Goal: Use online tool/utility

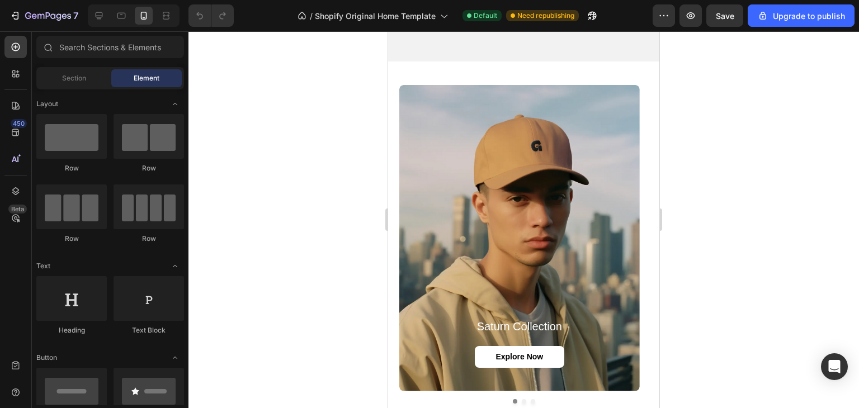
scroll to position [1073, 0]
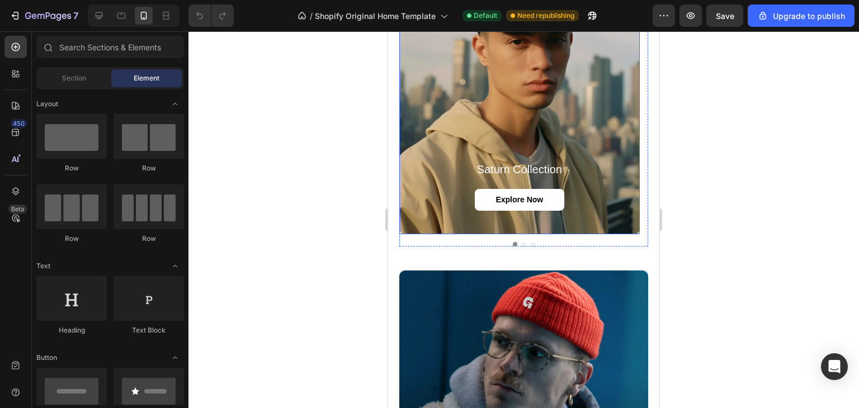
drag, startPoint x: 586, startPoint y: 130, endPoint x: 591, endPoint y: 171, distance: 41.1
click at [586, 130] on div "Background Image" at bounding box center [519, 81] width 240 height 306
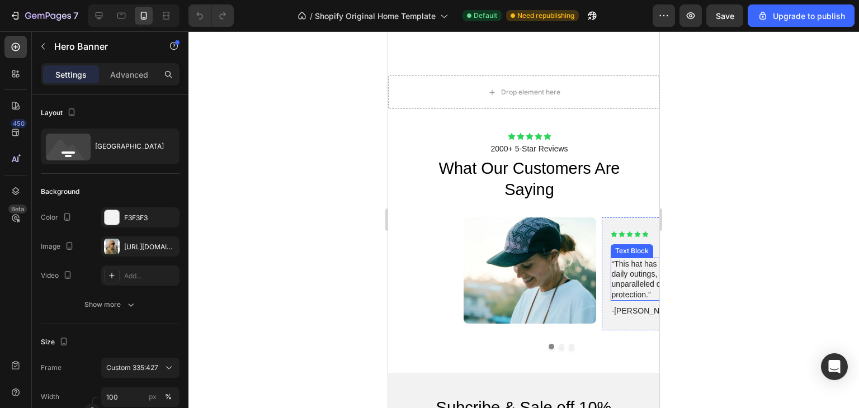
scroll to position [1648, 0]
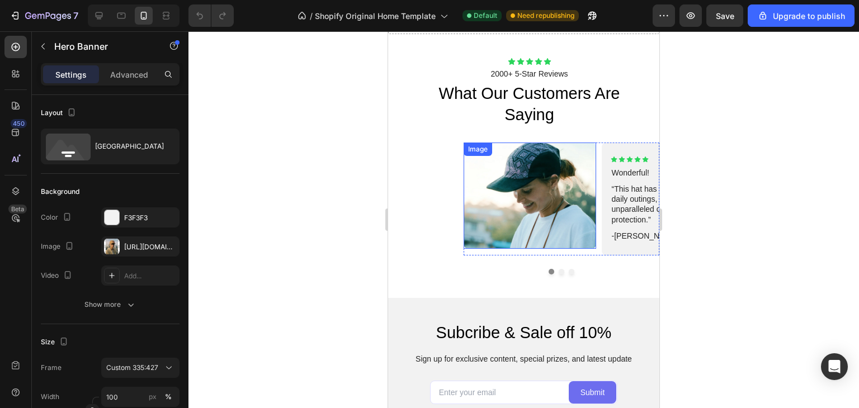
click at [519, 189] on img at bounding box center [529, 196] width 132 height 106
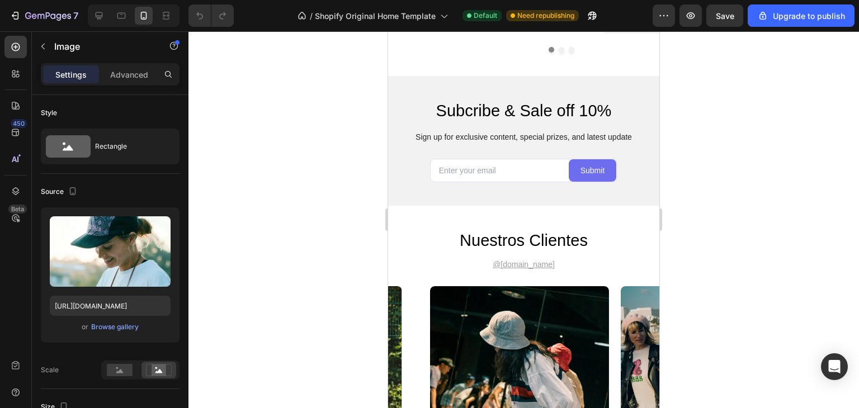
scroll to position [2156, 0]
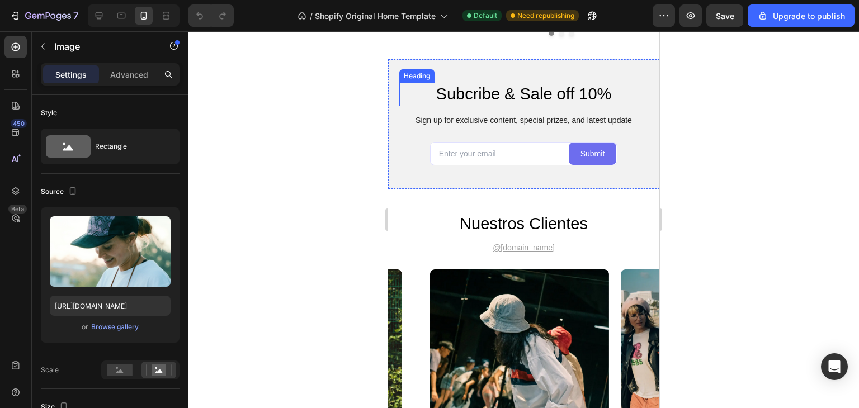
click at [555, 89] on h2 "Subcribe & Sale off 10%" at bounding box center [523, 94] width 249 height 23
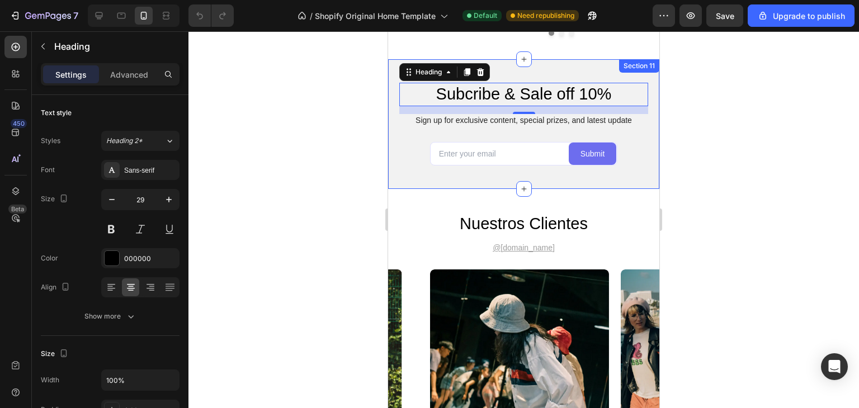
click at [727, 149] on div at bounding box center [523, 219] width 670 height 377
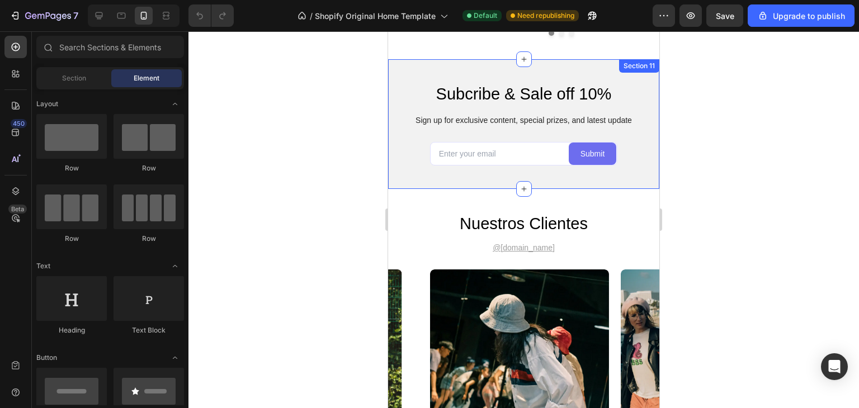
click at [504, 101] on h2 "Subcribe & Sale off 10%" at bounding box center [523, 94] width 249 height 23
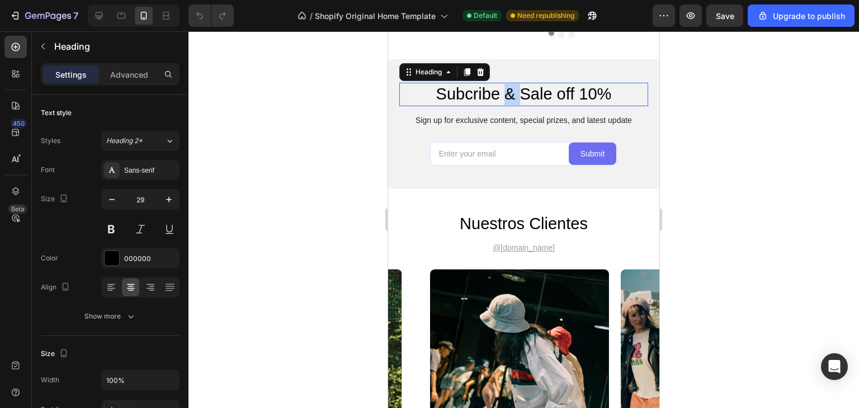
click at [506, 96] on p "Subcribe & Sale off 10%" at bounding box center [523, 94] width 247 height 21
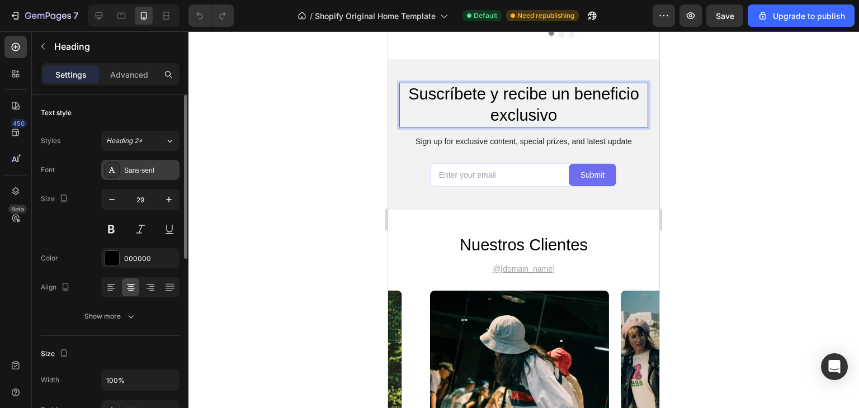
click at [143, 170] on div "Sans-serif" at bounding box center [150, 170] width 53 height 10
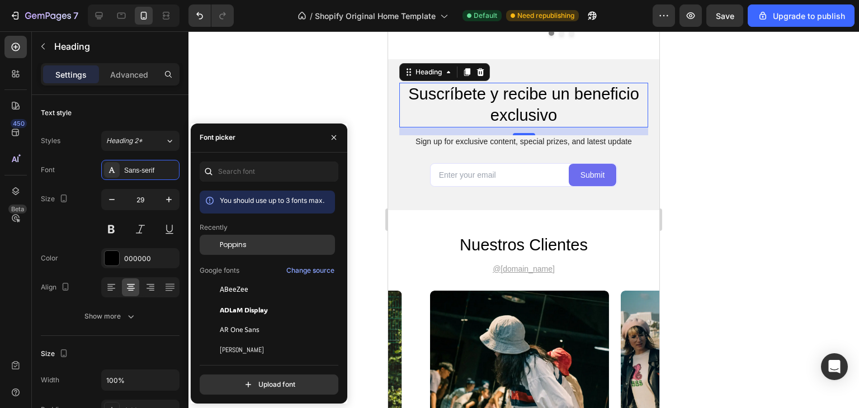
click at [226, 247] on span "Poppins" at bounding box center [233, 245] width 27 height 10
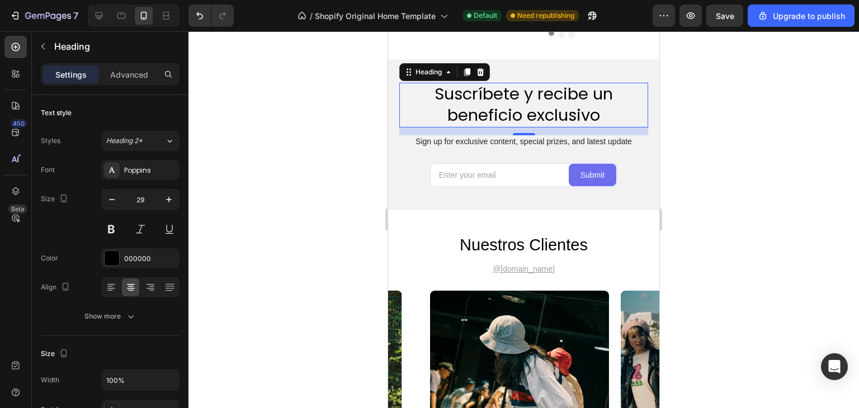
click at [589, 112] on p "Suscríbete y recibe un beneficio exclusivo" at bounding box center [523, 105] width 247 height 42
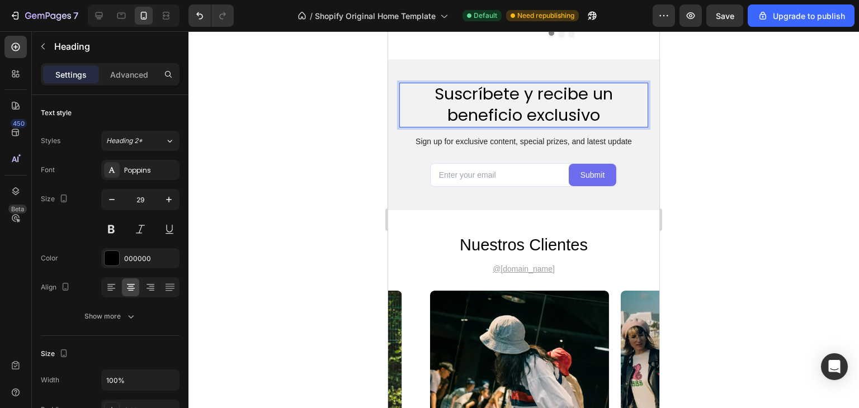
click at [603, 112] on p "Suscríbete y recibe un beneficio exclusivo" at bounding box center [523, 105] width 247 height 42
click at [473, 139] on p "Sign up for exclusive content, special prizes, and latest update" at bounding box center [523, 141] width 247 height 10
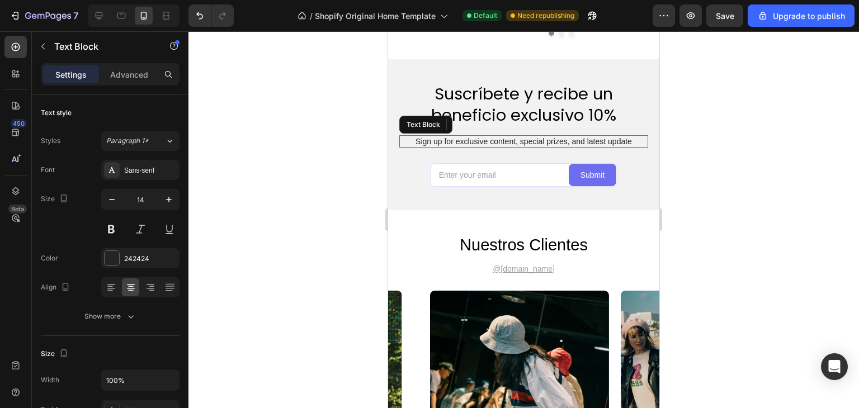
click at [473, 139] on p "Sign up for exclusive content, special prizes, and latest update" at bounding box center [523, 141] width 247 height 10
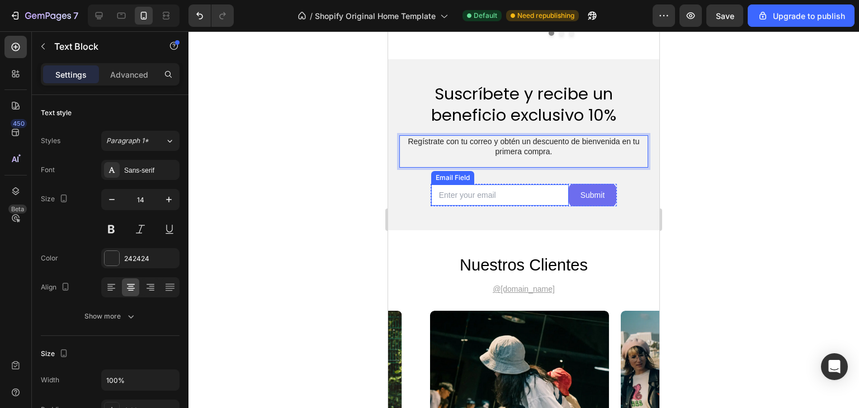
click at [483, 198] on input "email" at bounding box center [500, 194] width 138 height 21
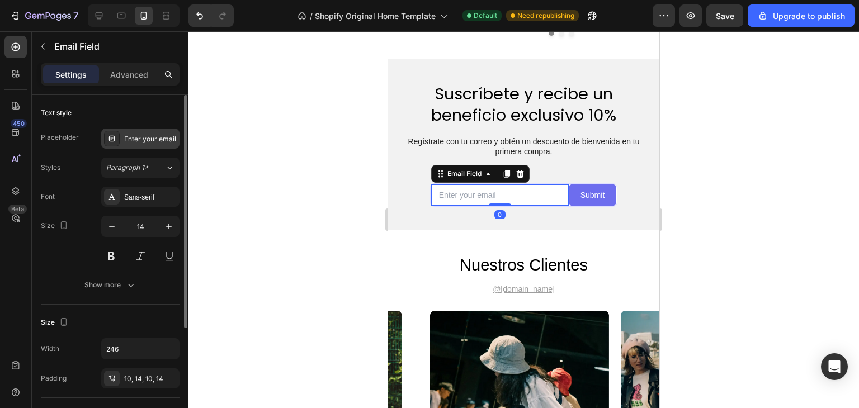
click at [153, 135] on div "Enter your email" at bounding box center [150, 139] width 53 height 10
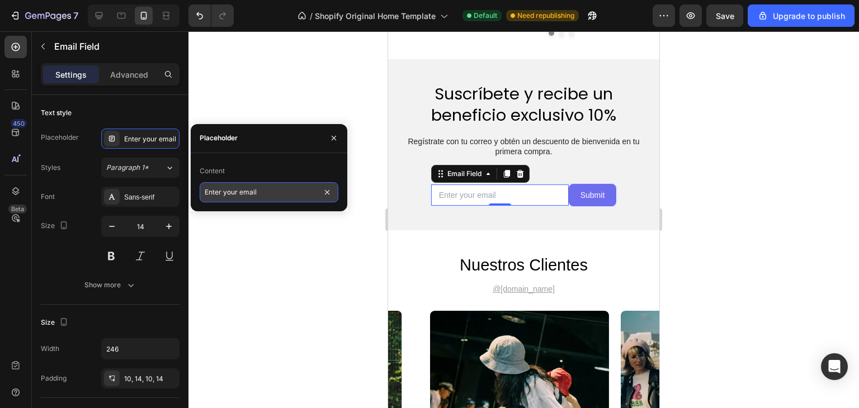
click at [255, 196] on input "Enter your email" at bounding box center [269, 192] width 139 height 20
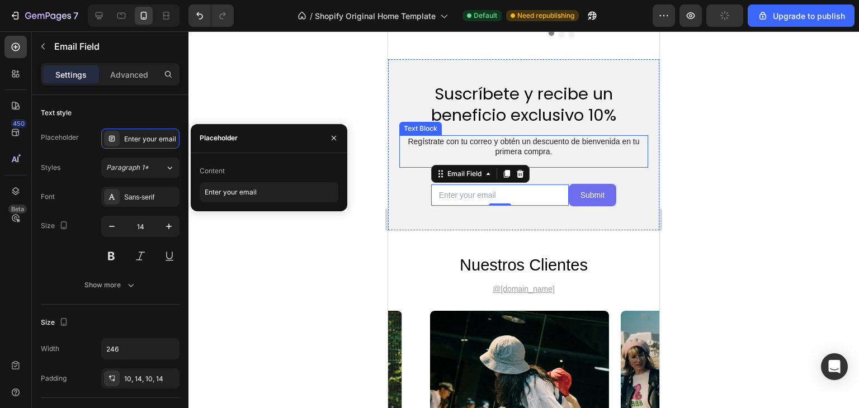
click at [520, 144] on p "Regístrate con tu correo y obtén un descuento de bienvenida en tu primera compr…" at bounding box center [523, 151] width 247 height 31
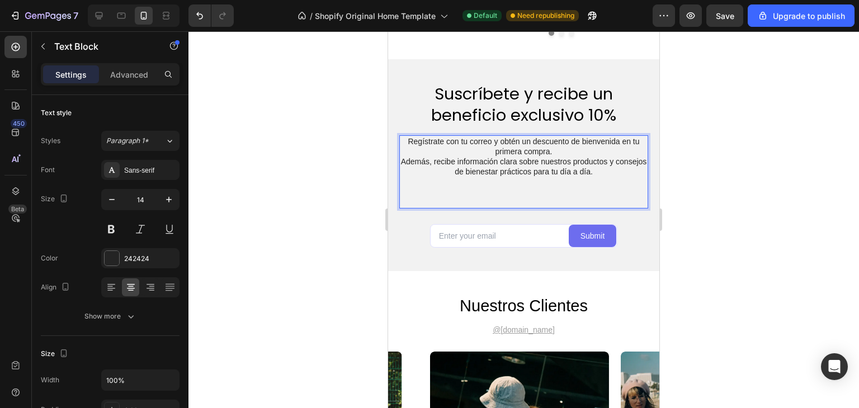
click at [551, 146] on p "Regístrate con tu correo y obtén un descuento de bienvenida en tu primera compr…" at bounding box center [523, 146] width 247 height 20
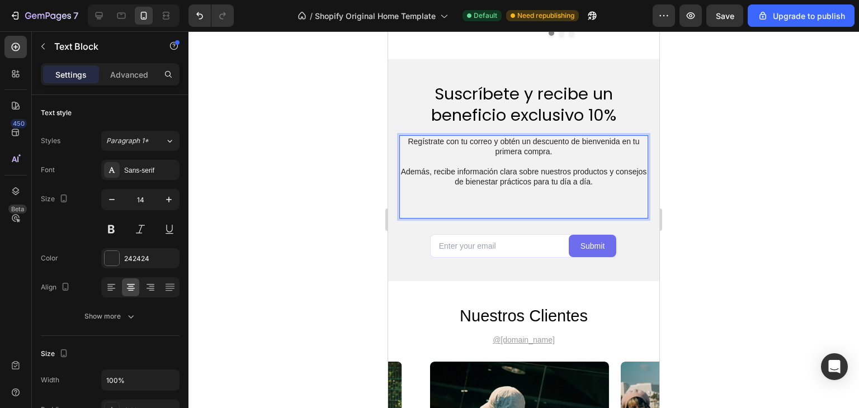
click at [497, 189] on p "Rich Text Editor. Editing area: main" at bounding box center [523, 202] width 247 height 31
click at [525, 243] on input "email" at bounding box center [500, 245] width 138 height 21
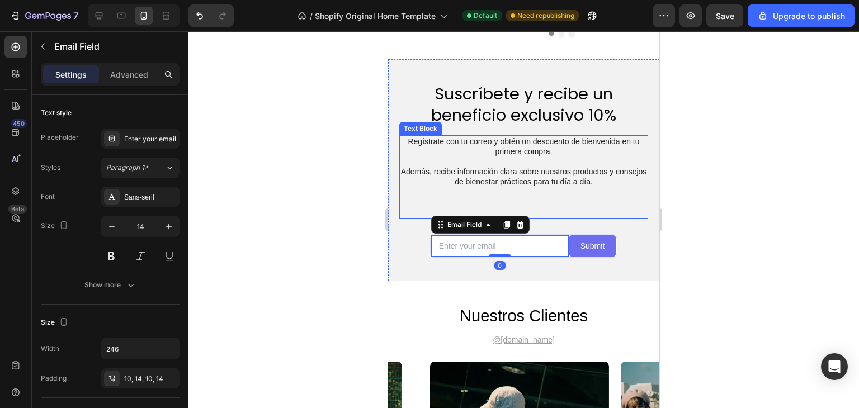
click at [534, 202] on p "⁠⁠⁠⁠⁠⁠⁠" at bounding box center [523, 202] width 247 height 31
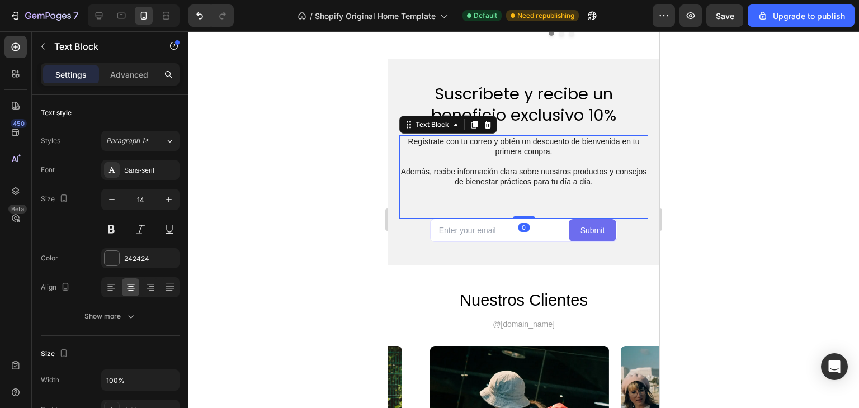
drag, startPoint x: 524, startPoint y: 233, endPoint x: 523, endPoint y: 183, distance: 49.8
click at [523, 183] on div "Regístrate con tu correo y obtén un descuento de bienvenida en tu primera compr…" at bounding box center [523, 177] width 249 height 84
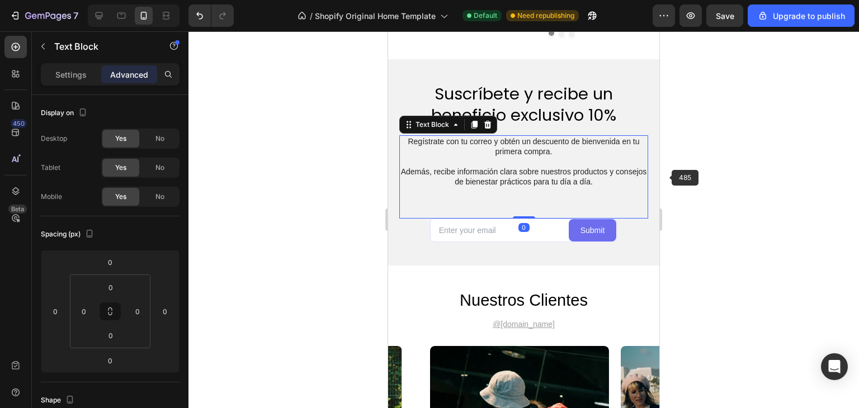
click at [668, 177] on div at bounding box center [523, 219] width 670 height 377
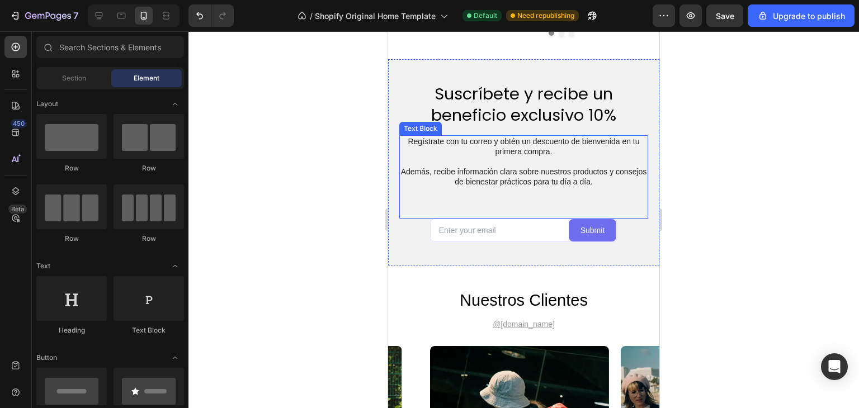
click at [539, 193] on p "⁠⁠⁠⁠⁠⁠⁠" at bounding box center [523, 202] width 247 height 31
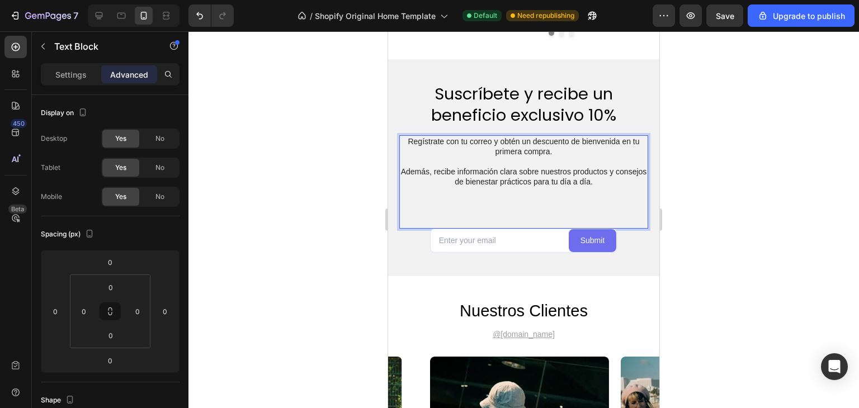
click at [594, 184] on p "Además, recibe información clara sobre nuestros productos y consejos de bienest…" at bounding box center [523, 177] width 247 height 20
click at [608, 183] on p "Además, recibe información clara sobre nuestros productos y consejos de bienest…" at bounding box center [523, 177] width 247 height 20
click at [528, 211] on p "Rich Text Editor. Editing area: main" at bounding box center [523, 207] width 247 height 41
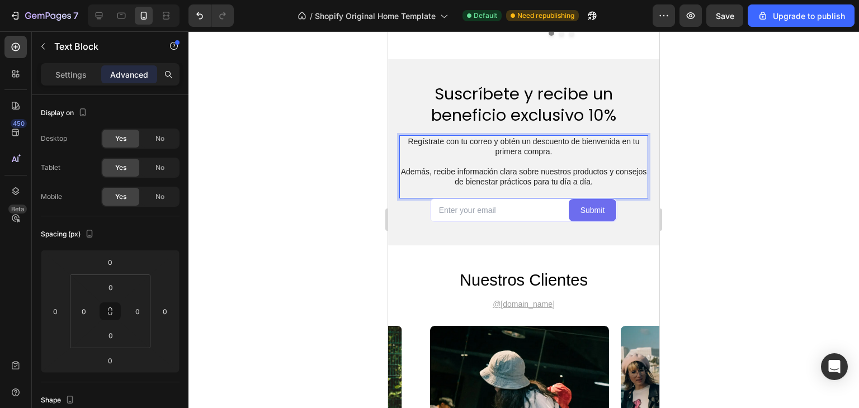
click at [692, 124] on div at bounding box center [523, 219] width 670 height 377
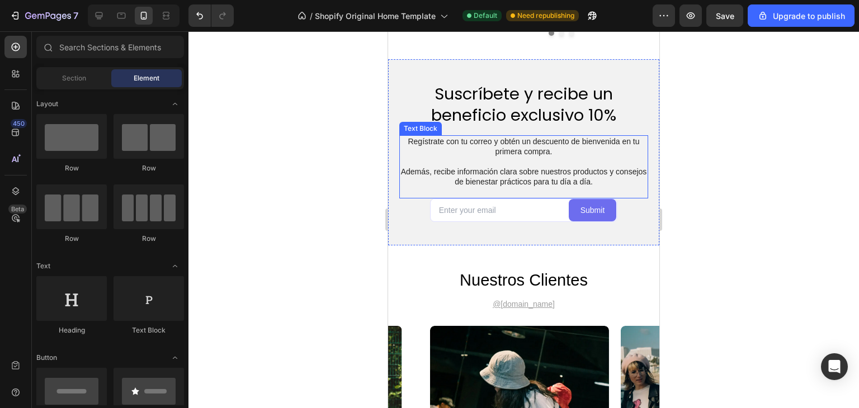
click at [584, 167] on p "Además, recibe información clara sobre nuestros productos y consejos de bienest…" at bounding box center [523, 177] width 247 height 20
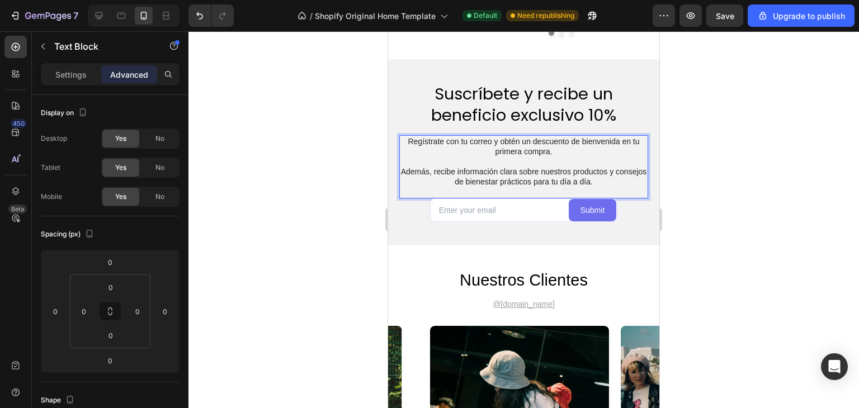
click at [584, 167] on p "Además, recibe información clara sobre nuestros productos y consejos de bienest…" at bounding box center [523, 177] width 247 height 20
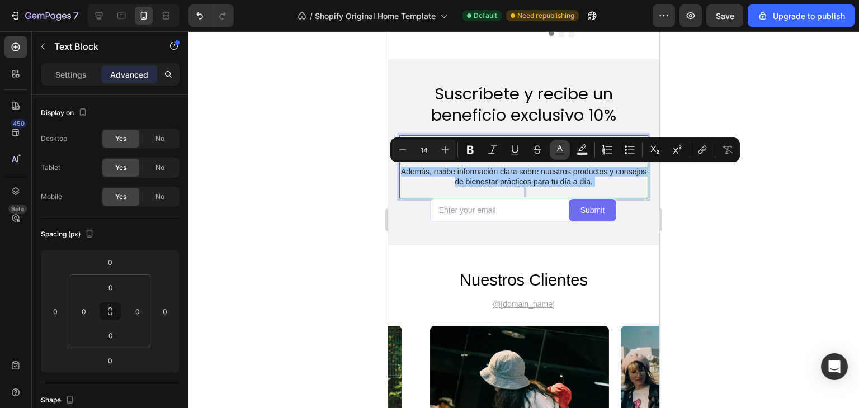
click at [557, 156] on button "Text Color" at bounding box center [559, 150] width 20 height 20
type input "242424"
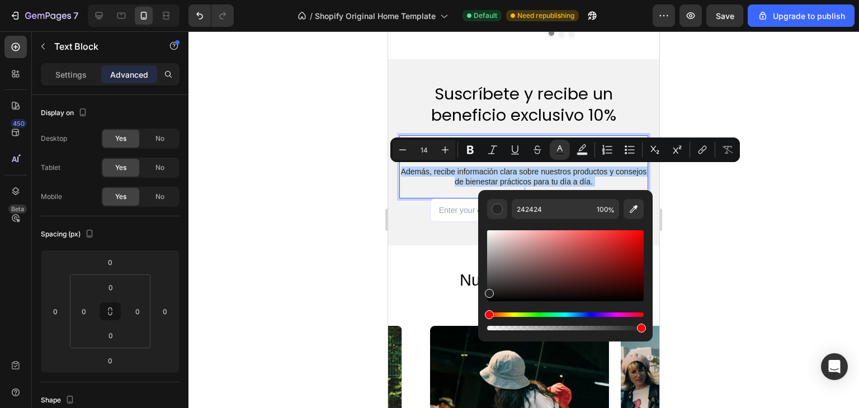
click at [560, 182] on p "Además, recibe información clara sobre nuestros productos y consejos de bienest…" at bounding box center [523, 177] width 247 height 20
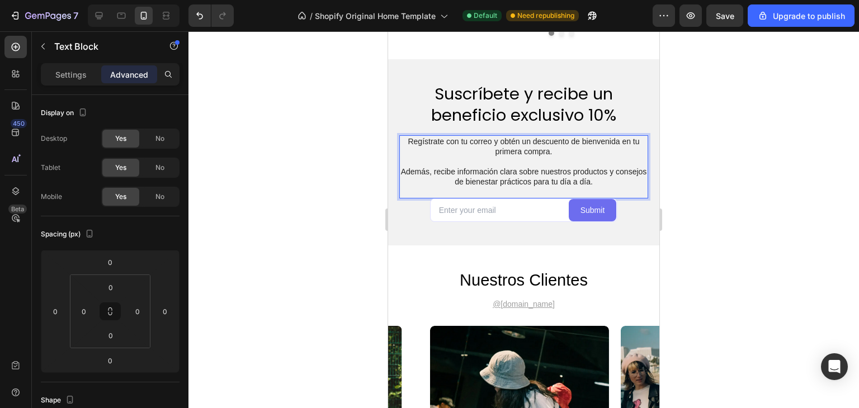
click at [565, 178] on p "Además, recibe información clara sobre nuestros productos y consejos de bienest…" at bounding box center [523, 177] width 247 height 20
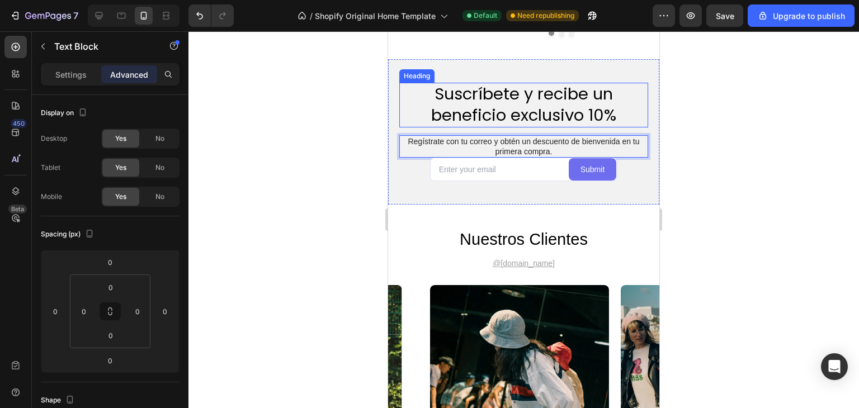
click at [602, 106] on p "Suscríbete y recibe un beneficio exclusivo 10%" at bounding box center [523, 105] width 247 height 42
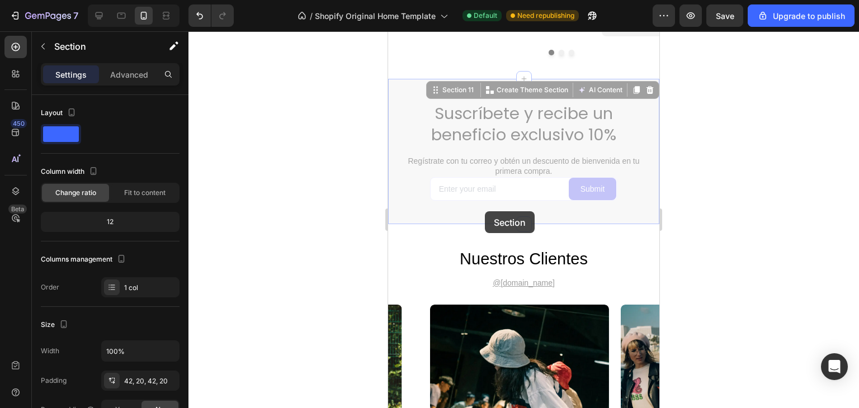
scroll to position [2130, 0]
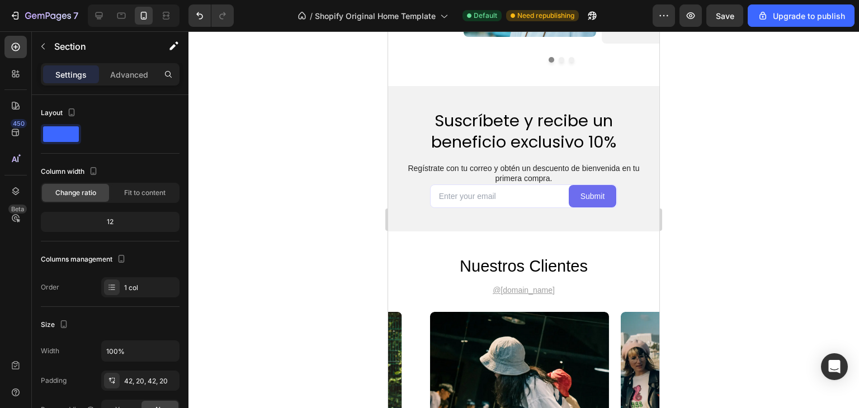
click at [622, 101] on div "Suscríbete y recibe un beneficio exclusivo 10% Heading Regístrate con tu correo…" at bounding box center [523, 158] width 271 height 145
click at [546, 94] on div "Suscríbete y recibe un beneficio exclusivo 10% Heading Regístrate con tu correo…" at bounding box center [523, 158] width 271 height 145
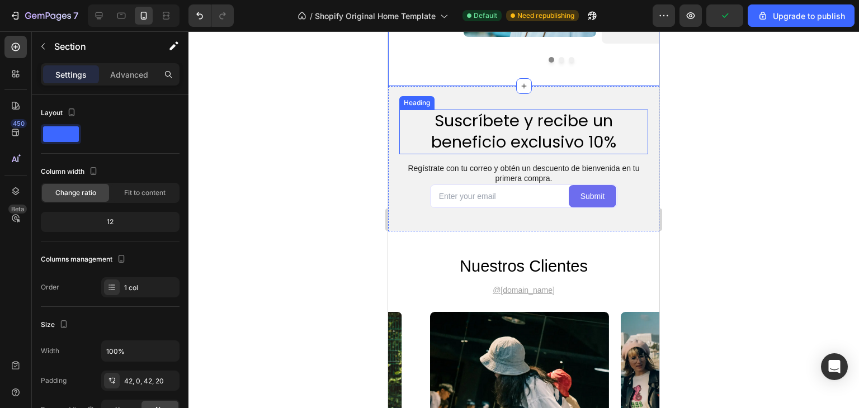
click at [532, 119] on h2 "Suscríbete y recibe un beneficio exclusivo 10%" at bounding box center [523, 132] width 249 height 44
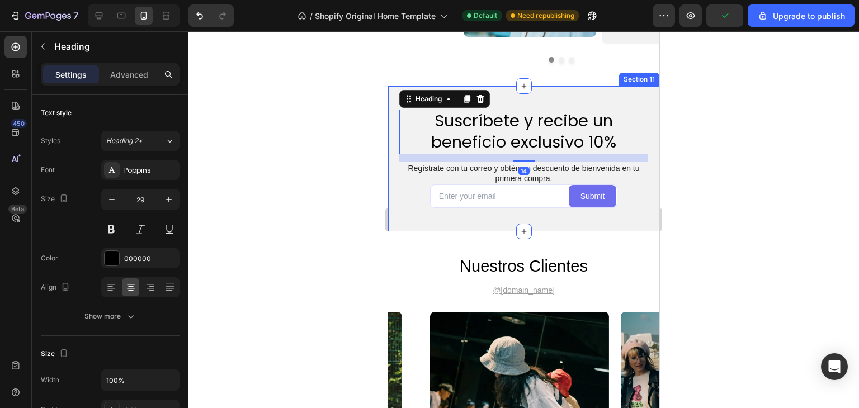
click at [591, 95] on div "Suscríbete y recibe un beneficio exclusivo 10% Heading 14 Regístrate con tu cor…" at bounding box center [523, 158] width 271 height 145
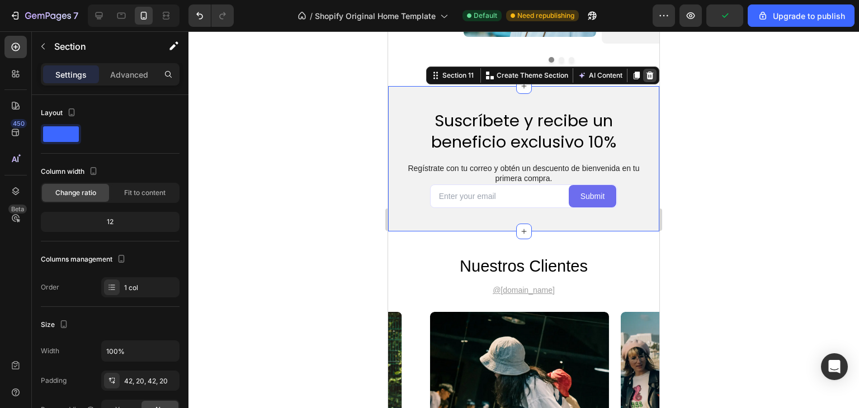
click at [646, 76] on icon at bounding box center [649, 76] width 7 height 8
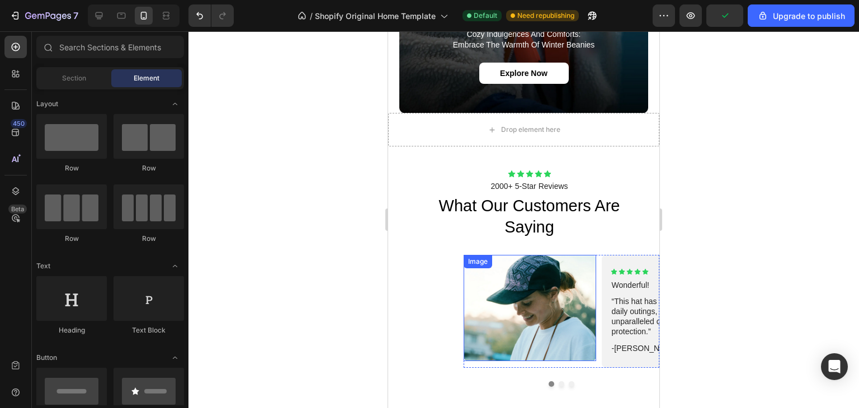
scroll to position [1816, 0]
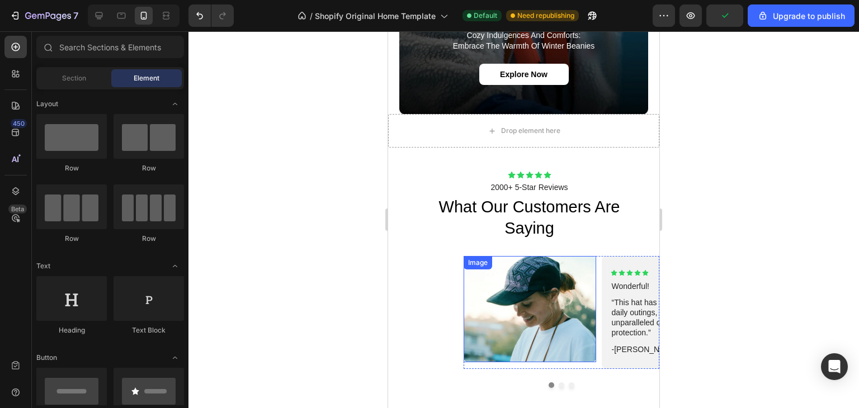
click at [527, 262] on img at bounding box center [529, 309] width 132 height 106
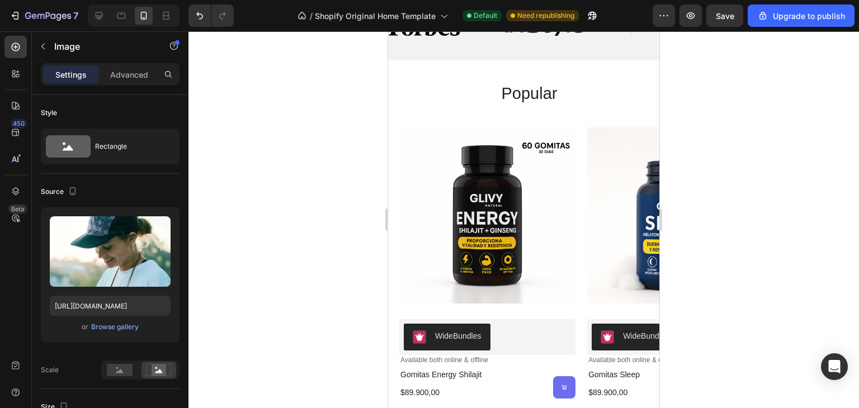
scroll to position [776, 0]
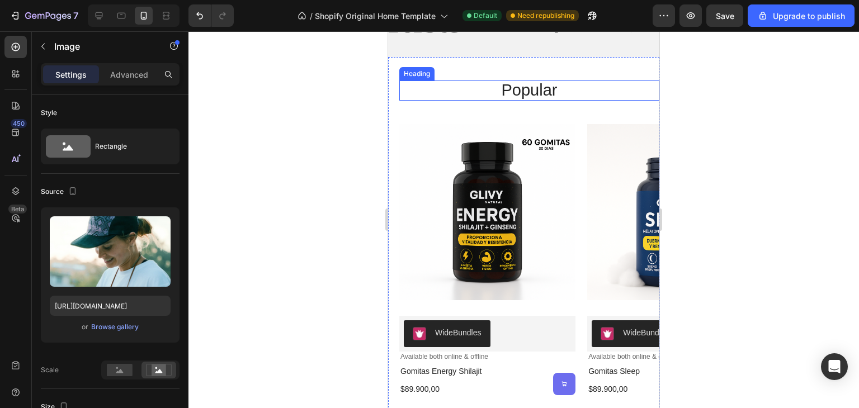
click at [535, 89] on h2 "popular" at bounding box center [529, 90] width 260 height 20
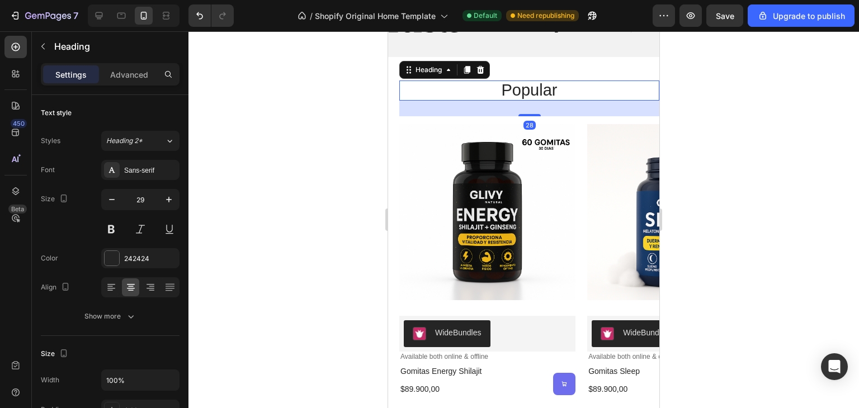
click at [535, 89] on h2 "popular" at bounding box center [529, 90] width 260 height 20
click at [535, 89] on p "popular" at bounding box center [529, 91] width 258 height 18
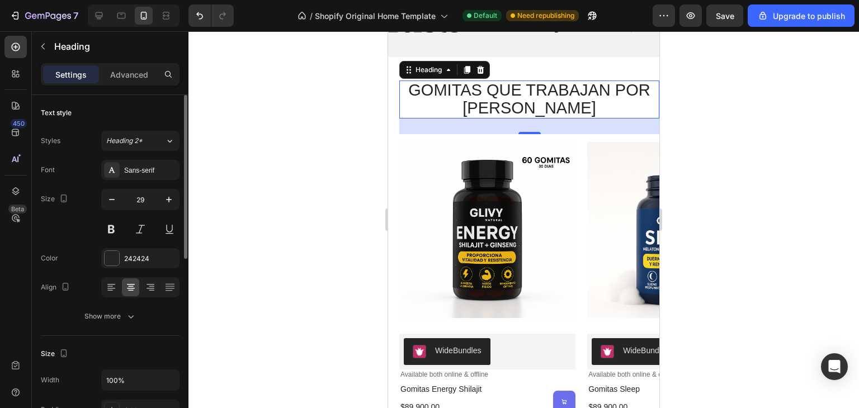
click at [138, 155] on div "Styles Heading 2* Font Sans-serif Size 29 Color 242424 Align Show more" at bounding box center [110, 229] width 139 height 196
click at [136, 164] on div "Sans-serif" at bounding box center [140, 170] width 78 height 20
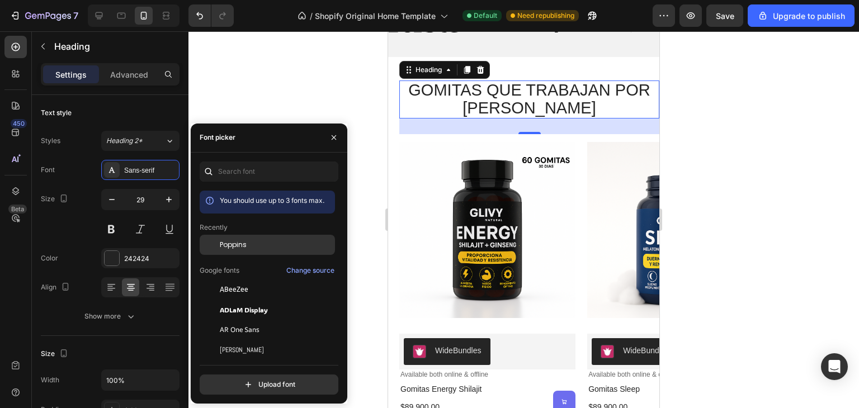
click at [237, 242] on span "Poppins" at bounding box center [233, 245] width 27 height 10
click at [669, 113] on div at bounding box center [523, 219] width 670 height 377
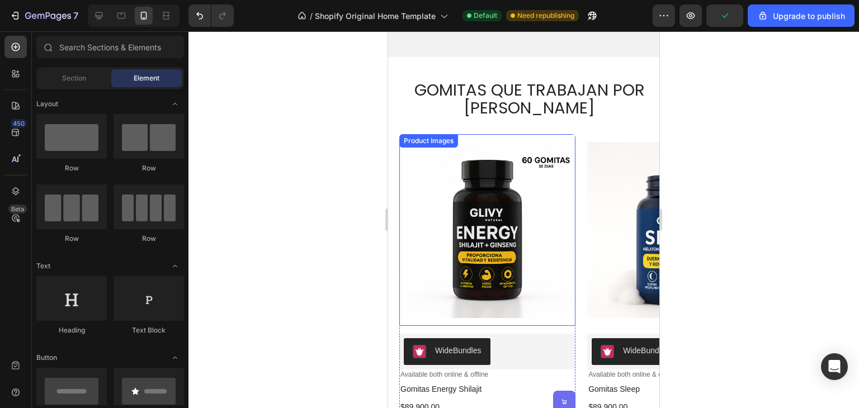
scroll to position [911, 0]
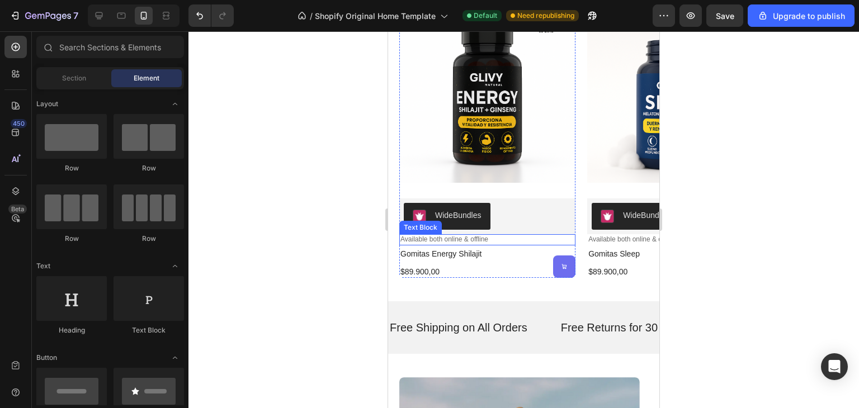
click at [483, 235] on p "Available both online & offline" at bounding box center [487, 239] width 174 height 9
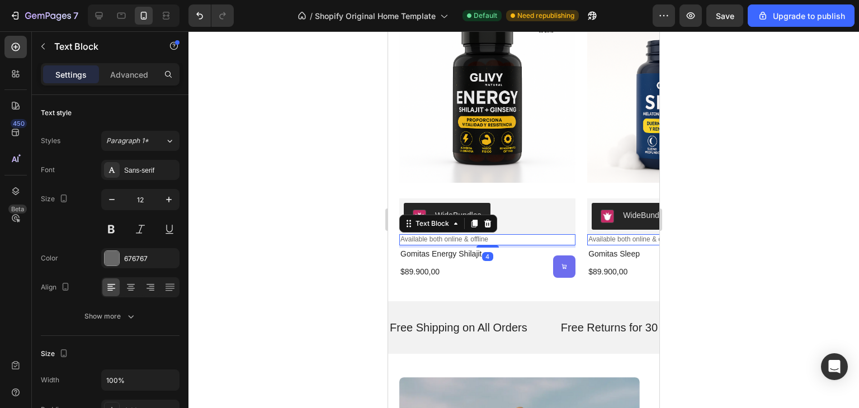
click at [483, 235] on p "Available both online & offline" at bounding box center [487, 239] width 174 height 9
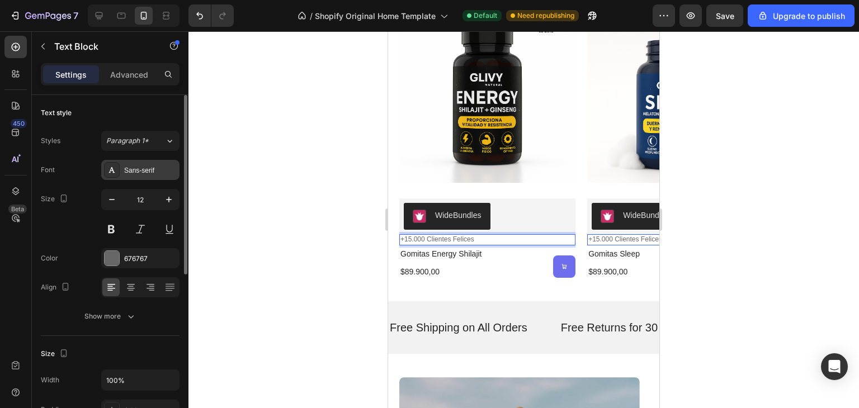
click at [148, 173] on div "Sans-serif" at bounding box center [150, 170] width 53 height 10
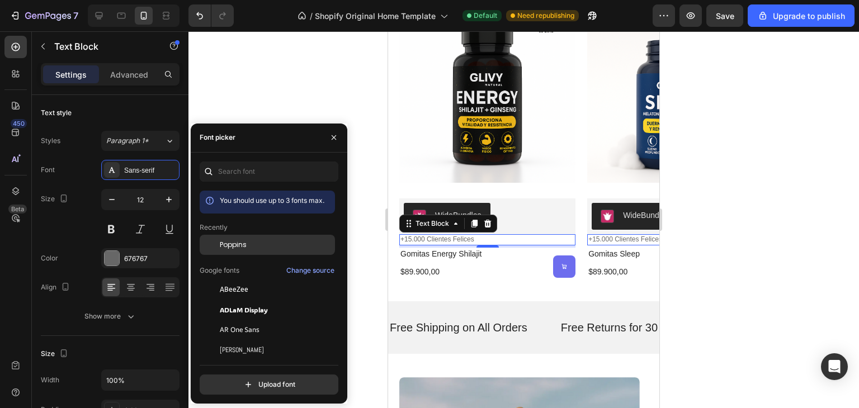
click at [230, 240] on span "Poppins" at bounding box center [233, 245] width 27 height 10
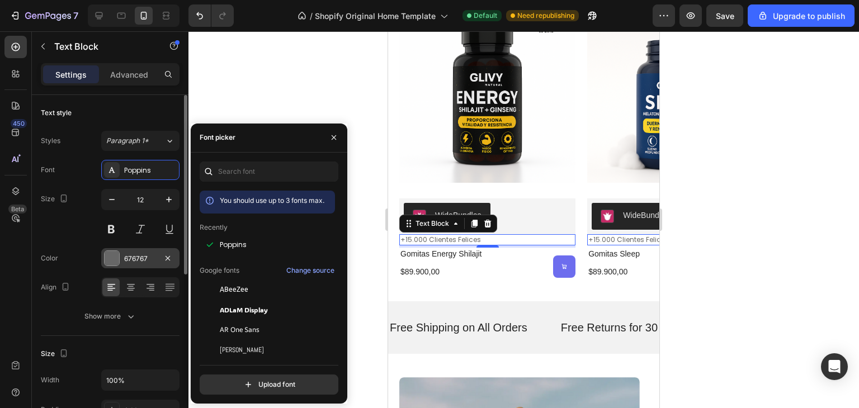
click at [119, 258] on div at bounding box center [112, 258] width 15 height 15
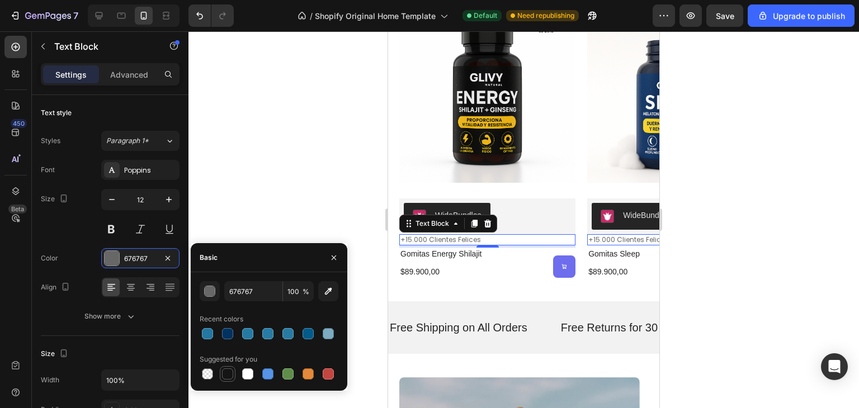
click at [229, 372] on div at bounding box center [227, 373] width 11 height 11
type input "151515"
click at [565, 264] on icon at bounding box center [564, 266] width 5 height 5
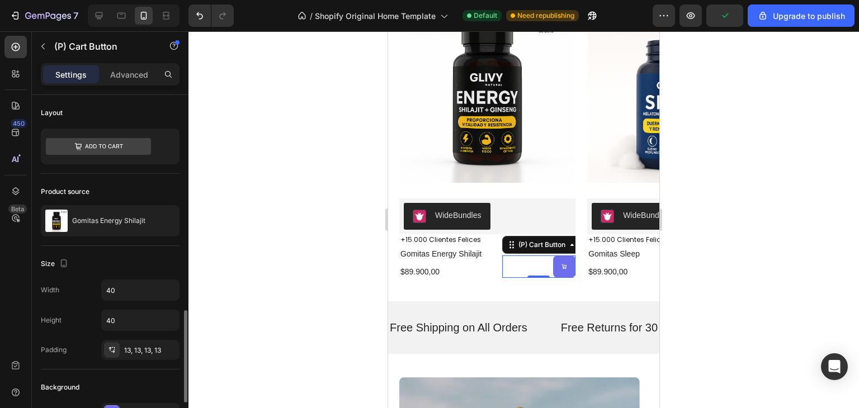
scroll to position [170, 0]
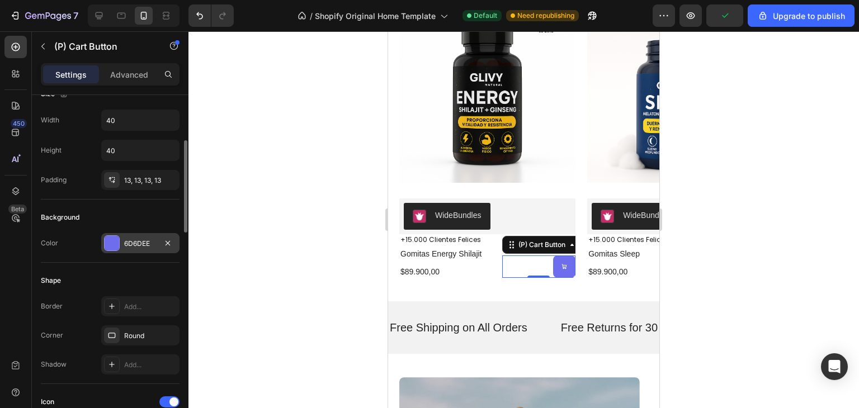
click at [111, 245] on div at bounding box center [112, 243] width 15 height 15
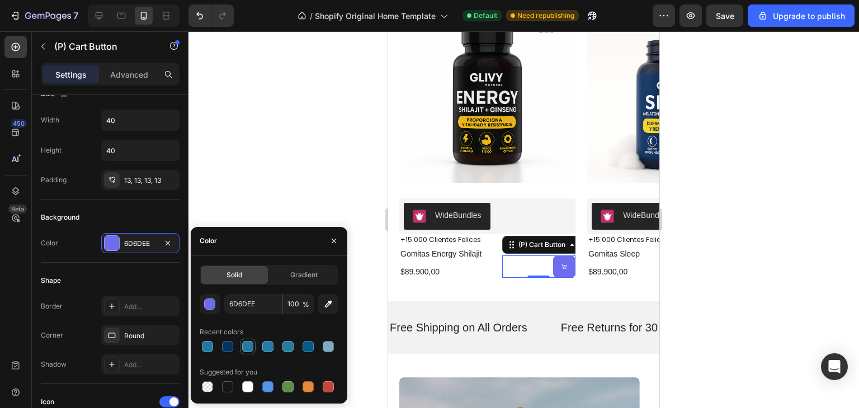
click at [252, 349] on div at bounding box center [247, 346] width 11 height 11
click at [308, 385] on div at bounding box center [307, 386] width 11 height 11
type input "E4893A"
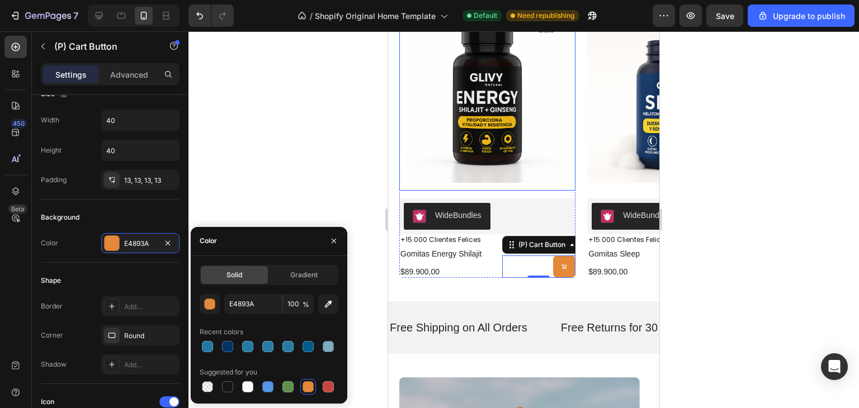
click at [372, 119] on div at bounding box center [523, 219] width 670 height 377
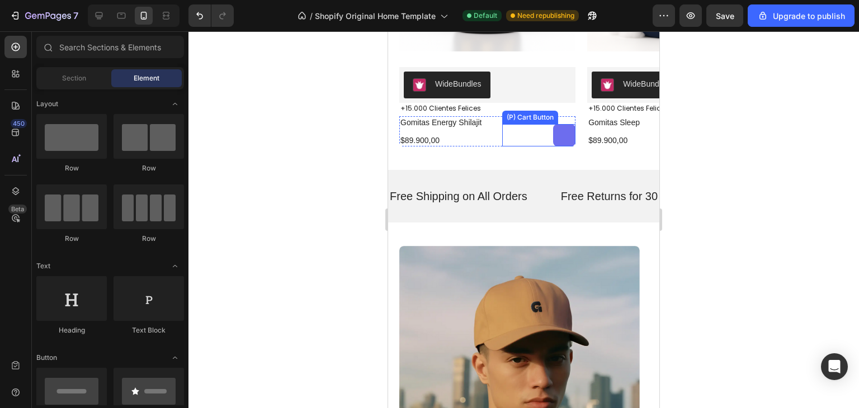
scroll to position [1046, 0]
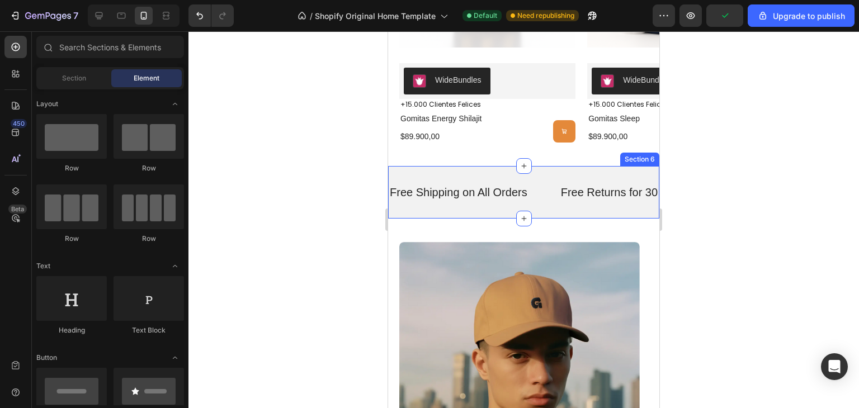
click at [510, 166] on div "Free Shipping on All Orders Text Free Returns for 30 Days Text Limited-Time Fla…" at bounding box center [523, 192] width 271 height 53
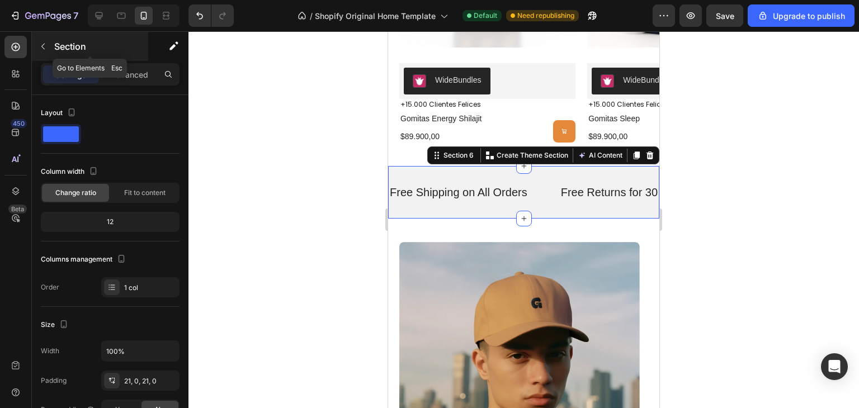
click at [45, 49] on icon "button" at bounding box center [43, 46] width 9 height 9
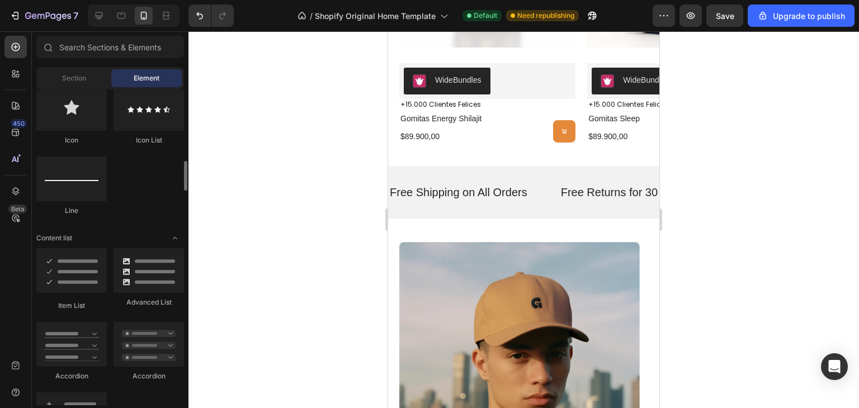
scroll to position [747, 0]
click at [462, 182] on p "Free Shipping on All Orders" at bounding box center [459, 192] width 138 height 20
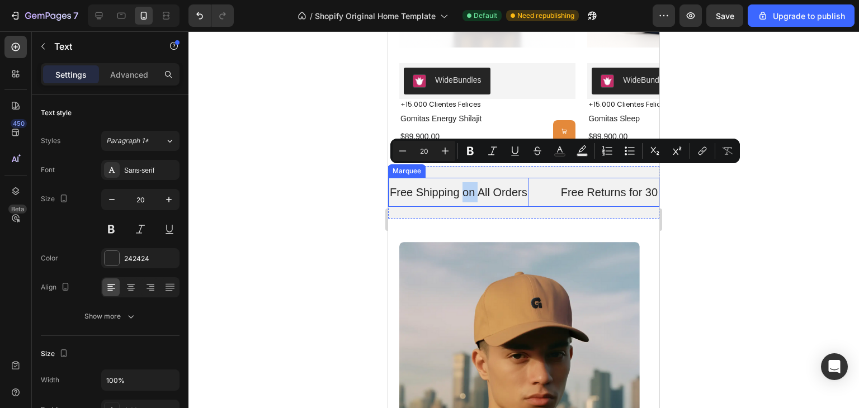
click at [553, 179] on div "Free Shipping on All Orders Text 0" at bounding box center [473, 192] width 171 height 29
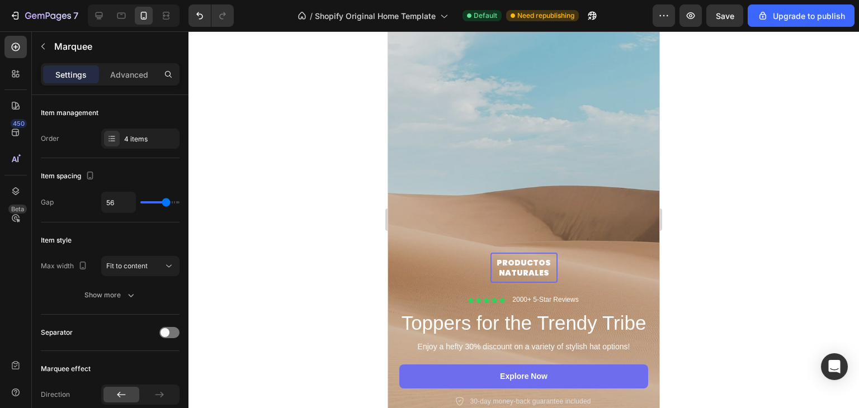
scroll to position [469, 0]
